Goal: Find specific page/section: Find specific page/section

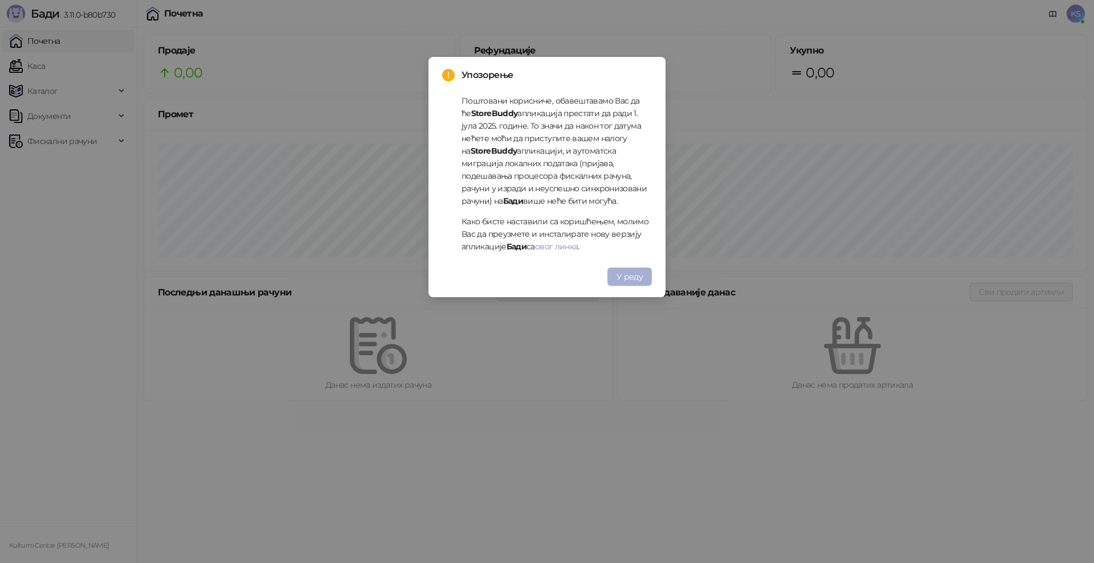
click at [634, 269] on button "У реду" at bounding box center [629, 277] width 44 height 18
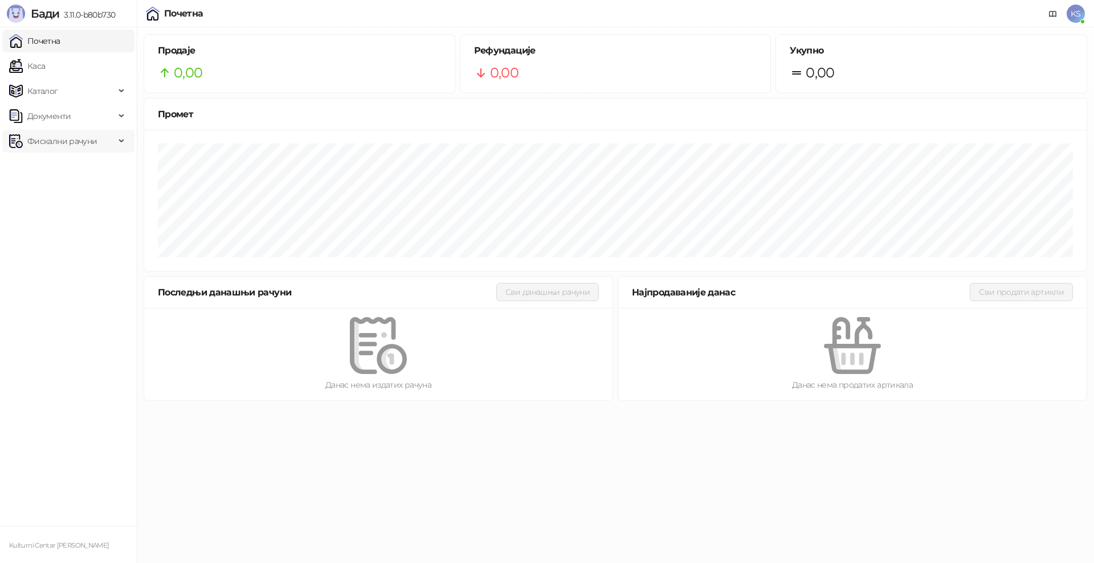
click at [81, 140] on span "Фискални рачуни" at bounding box center [62, 141] width 70 height 23
click at [74, 189] on link "По данима" at bounding box center [44, 191] width 60 height 23
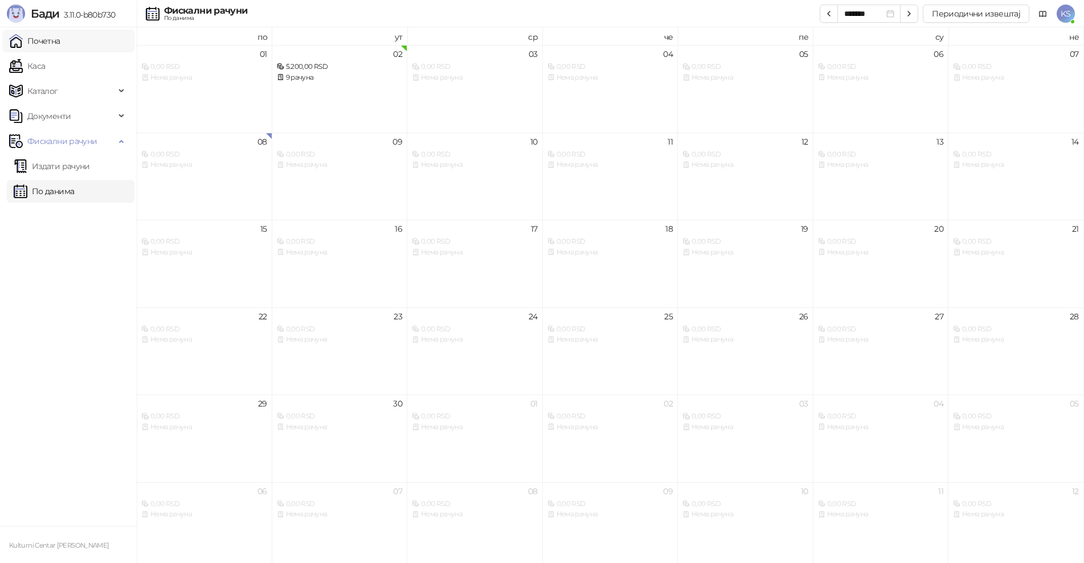
click at [48, 47] on link "Почетна" at bounding box center [34, 41] width 51 height 23
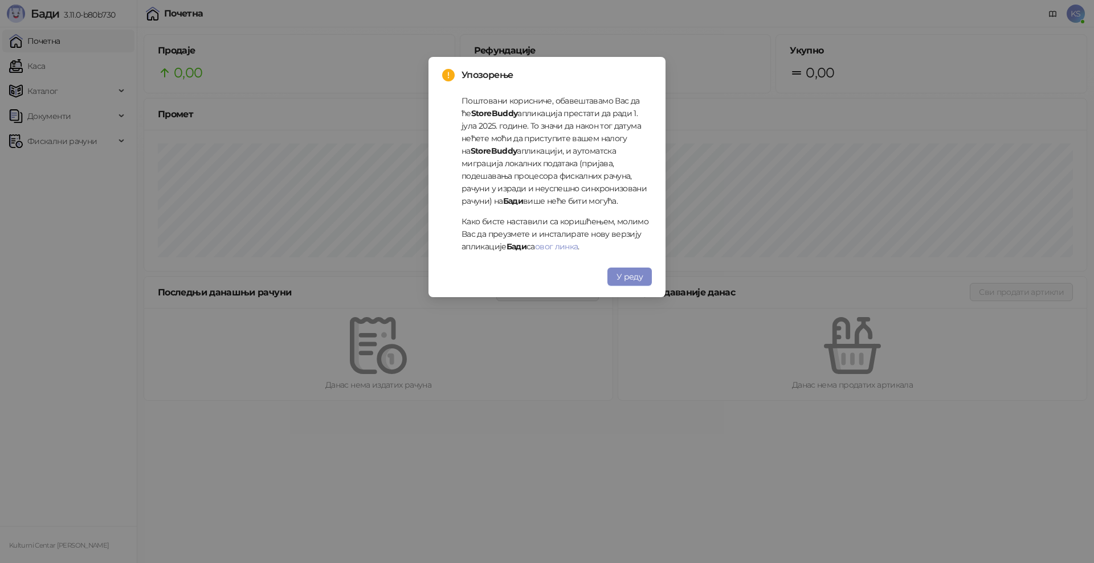
click at [638, 276] on span "У реду" at bounding box center [629, 277] width 26 height 10
